Goal: Information Seeking & Learning: Understand process/instructions

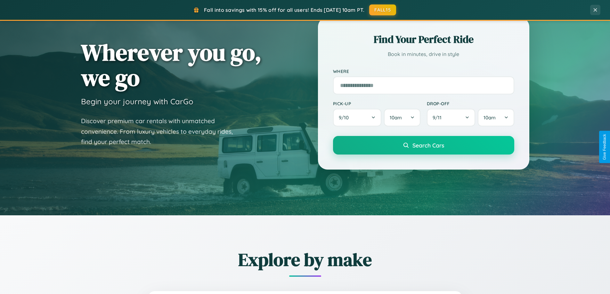
scroll to position [441, 0]
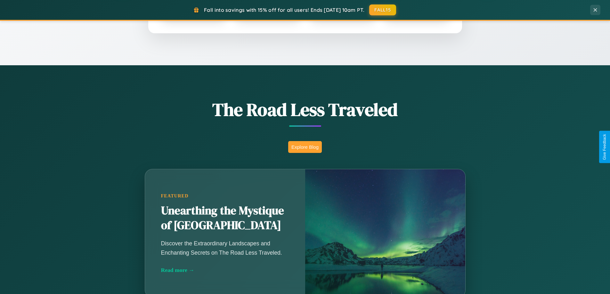
click at [305, 147] on button "Explore Blog" at bounding box center [305, 147] width 34 height 12
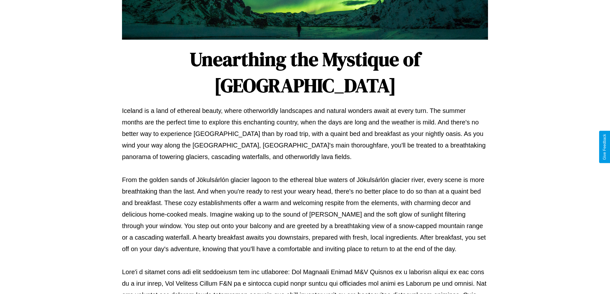
scroll to position [207, 0]
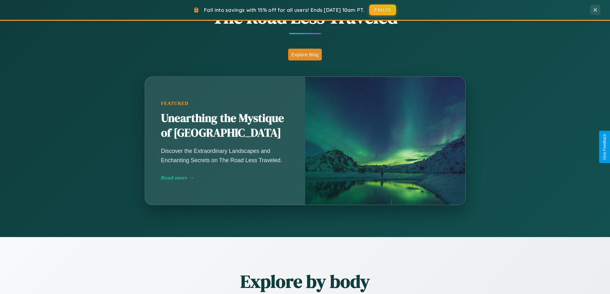
scroll to position [1233, 0]
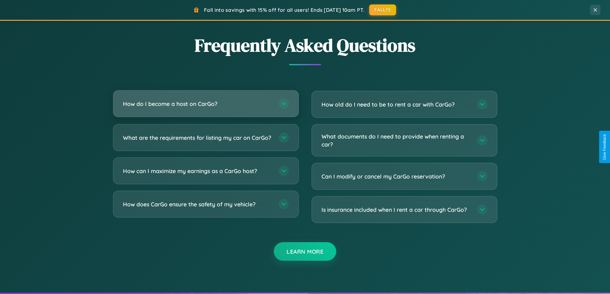
click at [206, 104] on h3 "How do I become a host on CarGo?" at bounding box center [197, 104] width 149 height 8
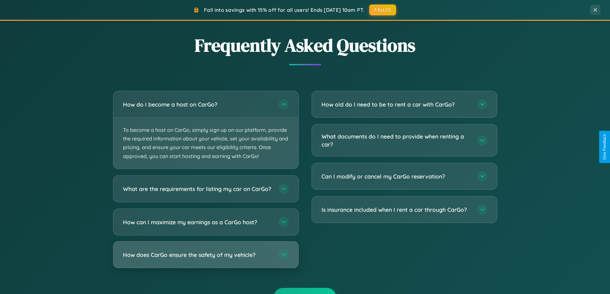
click at [206, 259] on h3 "How does CarGo ensure the safety of my vehicle?" at bounding box center [197, 255] width 149 height 8
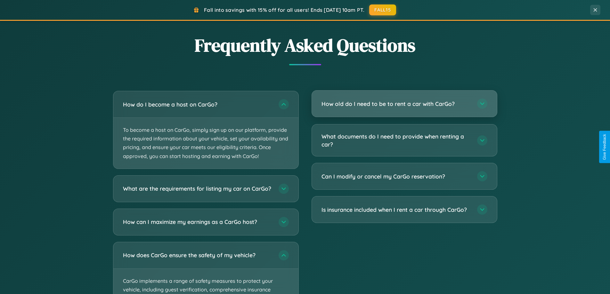
click at [404, 104] on h3 "How old do I need to be to rent a car with CarGo?" at bounding box center [396, 104] width 149 height 8
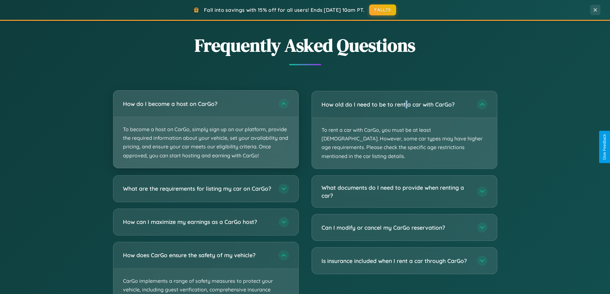
click at [206, 129] on p "To become a host on CarGo, simply sign up on our platform, provide the required…" at bounding box center [205, 142] width 185 height 51
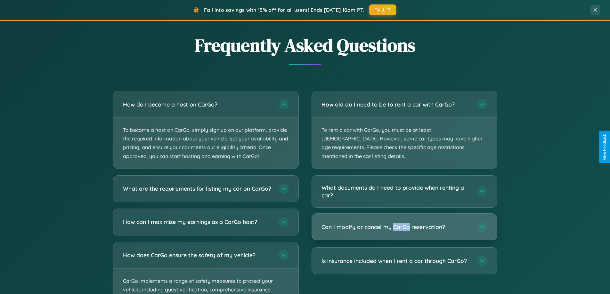
click at [404, 223] on h3 "Can I modify or cancel my CarGo reservation?" at bounding box center [396, 227] width 149 height 8
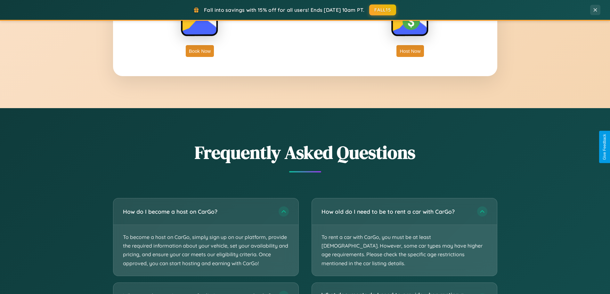
scroll to position [1029, 0]
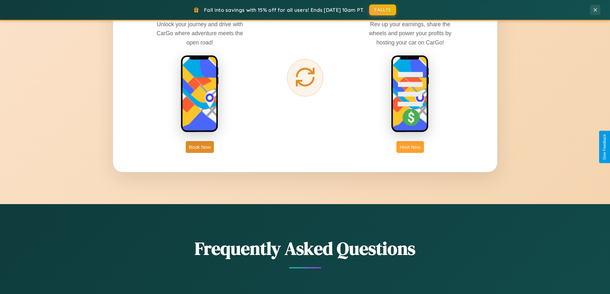
click at [410, 147] on button "Host Now" at bounding box center [410, 147] width 27 height 12
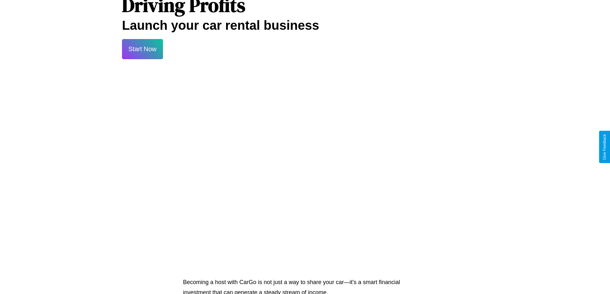
scroll to position [866, 0]
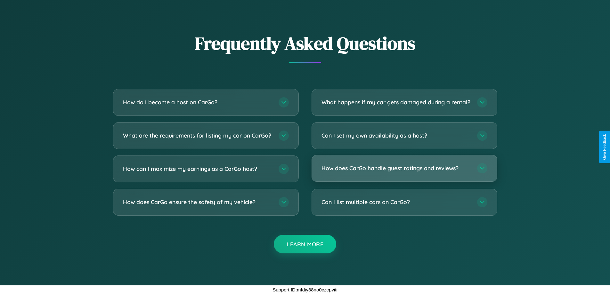
click at [404, 168] on h3 "How does CarGo handle guest ratings and reviews?" at bounding box center [396, 168] width 149 height 8
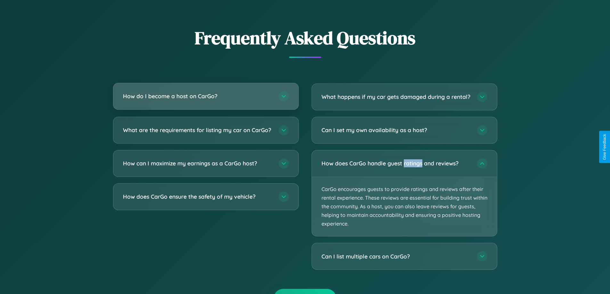
click at [206, 96] on h3 "How do I become a host on CarGo?" at bounding box center [197, 96] width 149 height 8
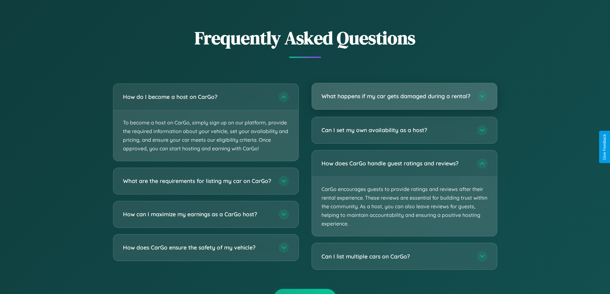
click at [404, 100] on h3 "What happens if my car gets damaged during a rental?" at bounding box center [396, 96] width 149 height 8
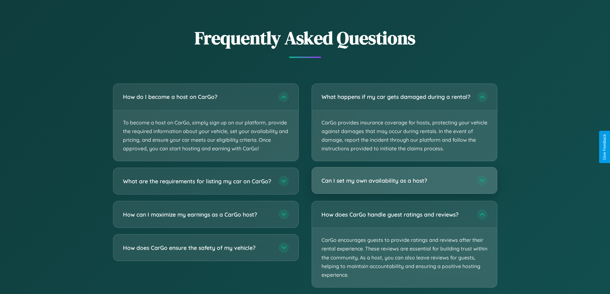
click at [404, 185] on h3 "Can I set my own availability as a host?" at bounding box center [396, 181] width 149 height 8
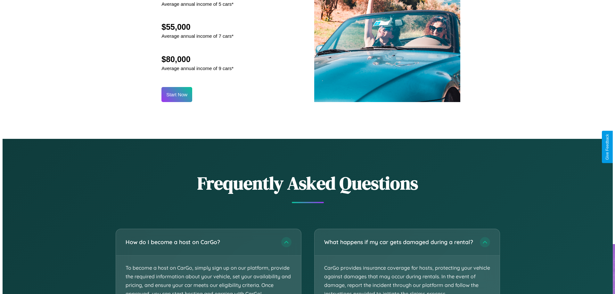
scroll to position [668, 0]
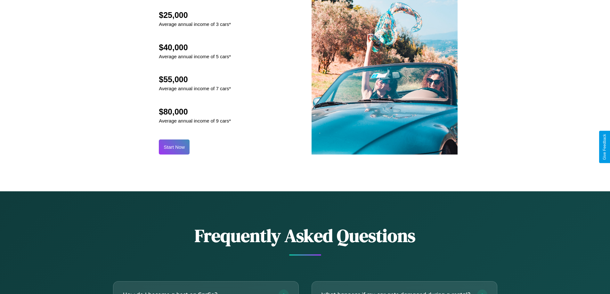
click at [174, 147] on button "Start Now" at bounding box center [174, 147] width 31 height 15
